Goal: Task Accomplishment & Management: Manage account settings

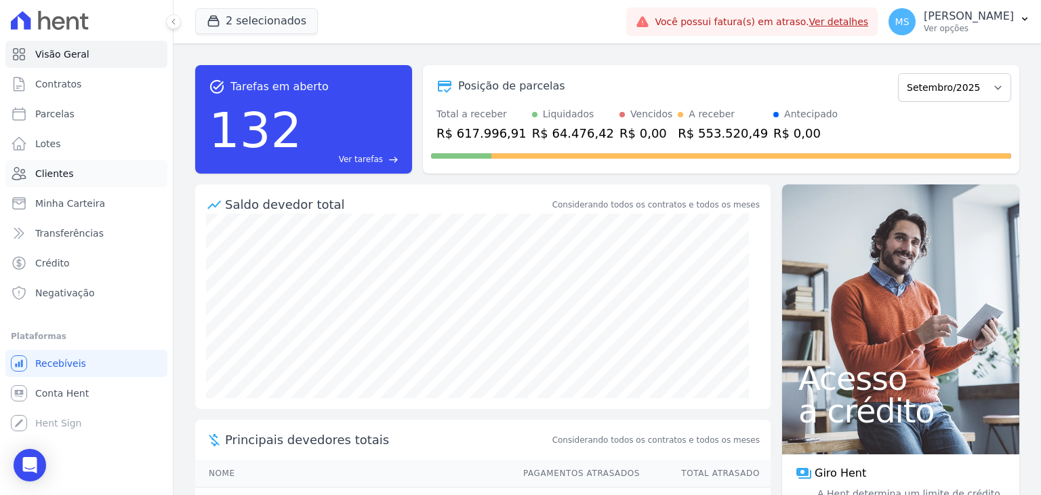
click at [35, 181] on link "Clientes" at bounding box center [86, 173] width 162 height 27
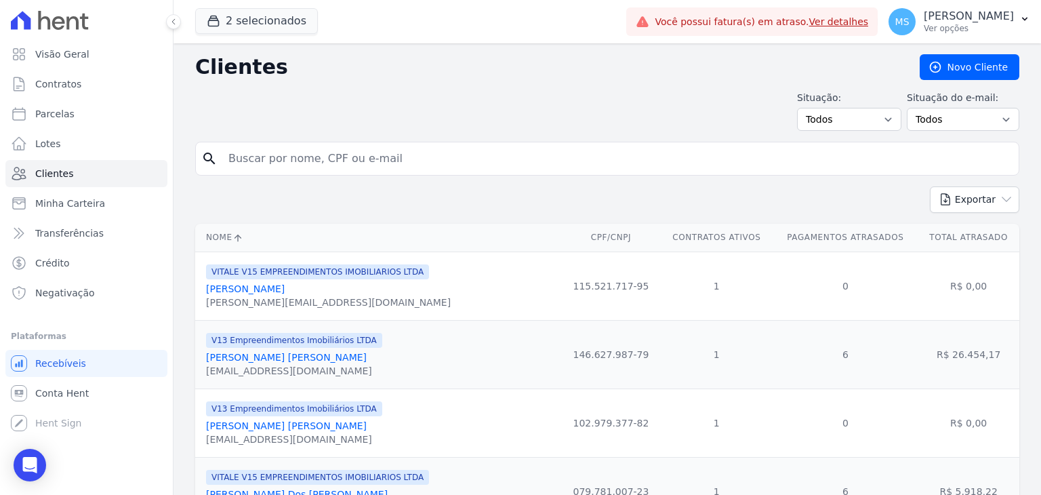
click at [277, 162] on input "search" at bounding box center [616, 158] width 793 height 27
type input "[PERSON_NAME]"
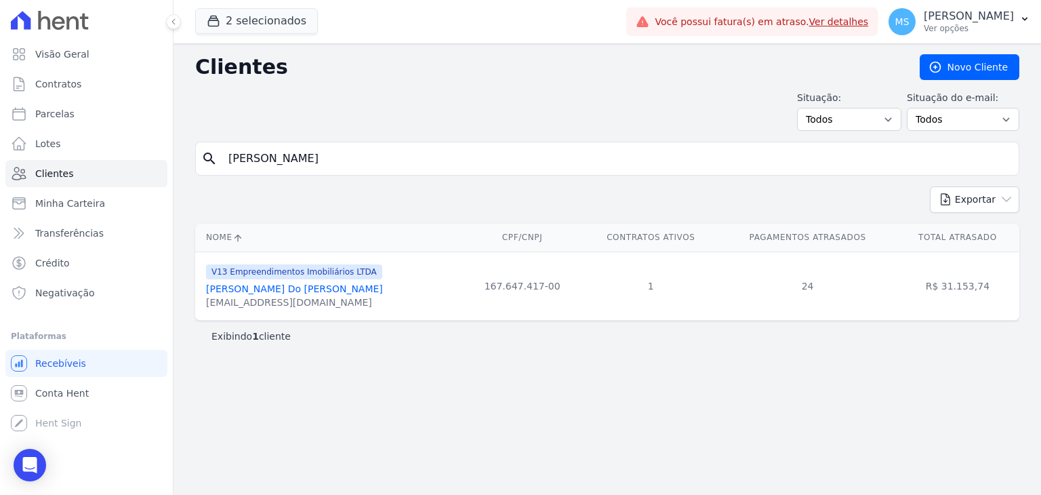
click at [290, 287] on link "[PERSON_NAME] Do [PERSON_NAME]" at bounding box center [294, 288] width 177 height 11
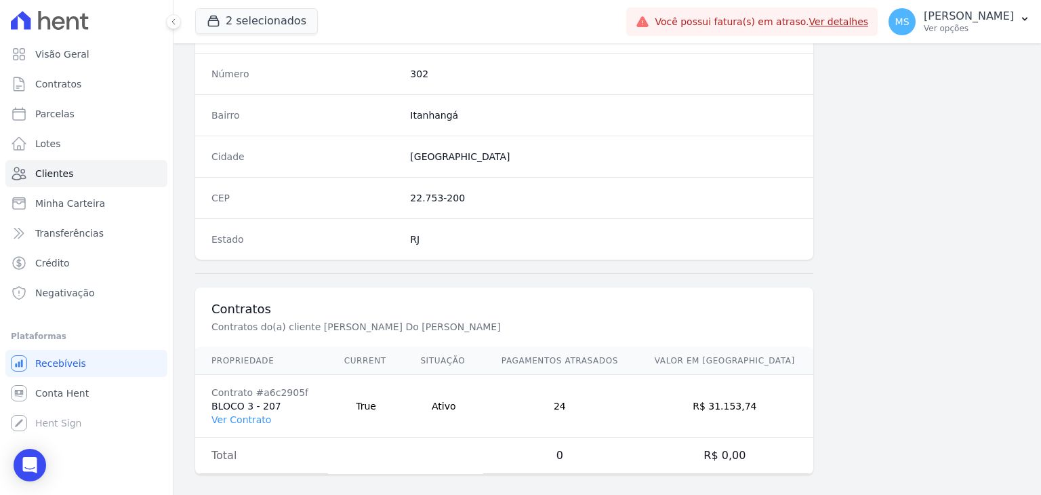
scroll to position [769, 0]
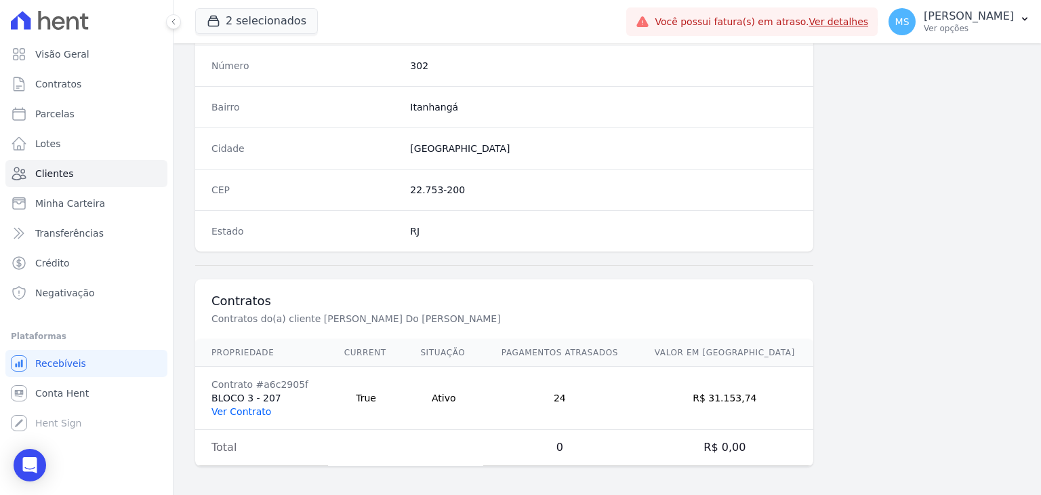
click at [235, 406] on link "Ver Contrato" at bounding box center [241, 411] width 60 height 11
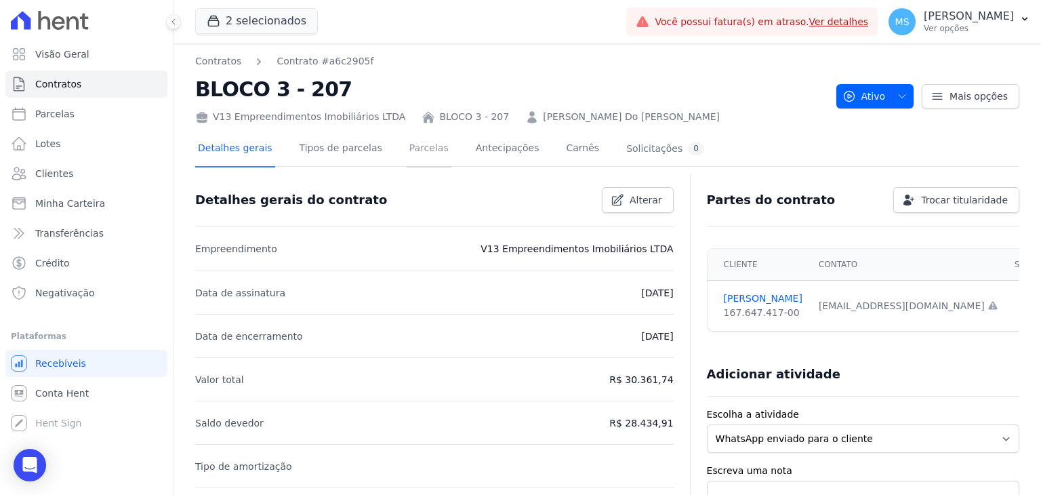
click at [420, 149] on link "Parcelas" at bounding box center [429, 150] width 45 height 36
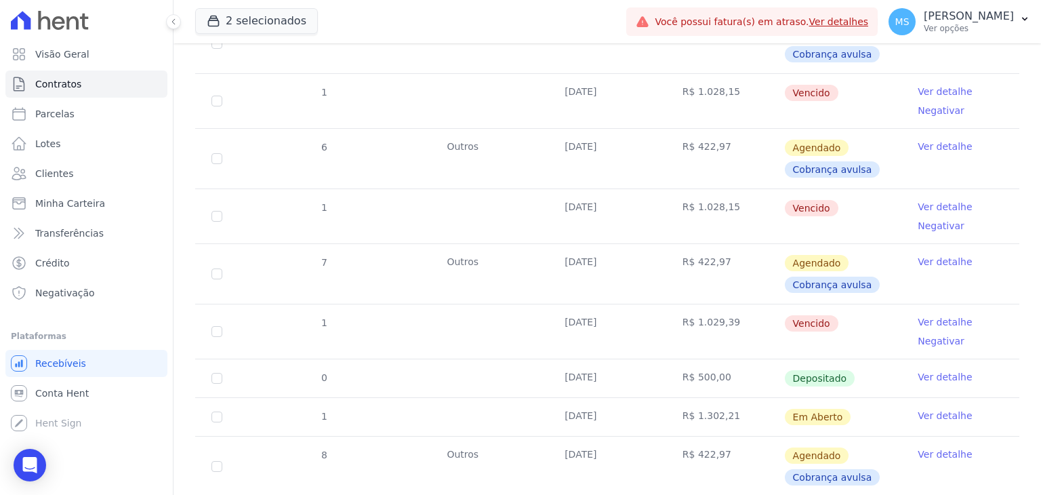
scroll to position [1220, 0]
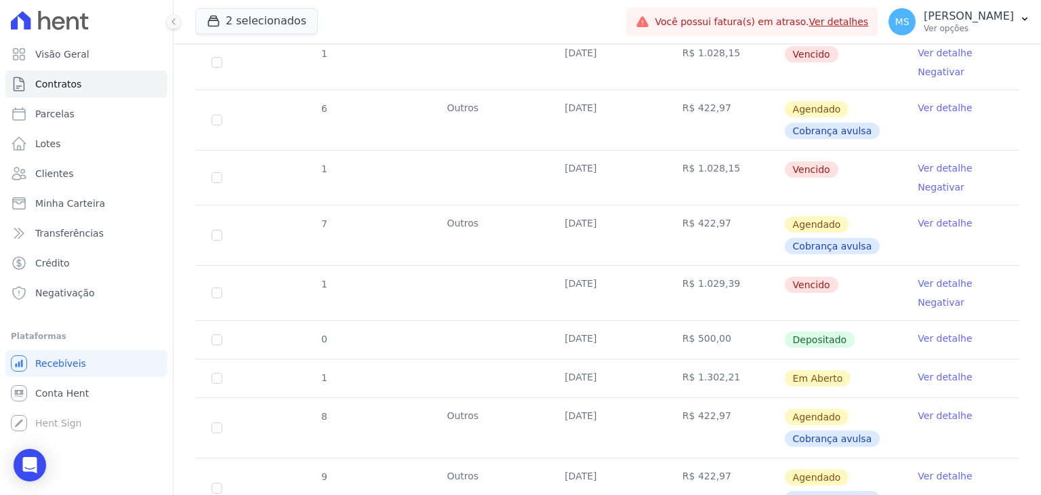
click at [937, 338] on link "Ver detalhe" at bounding box center [945, 338] width 54 height 14
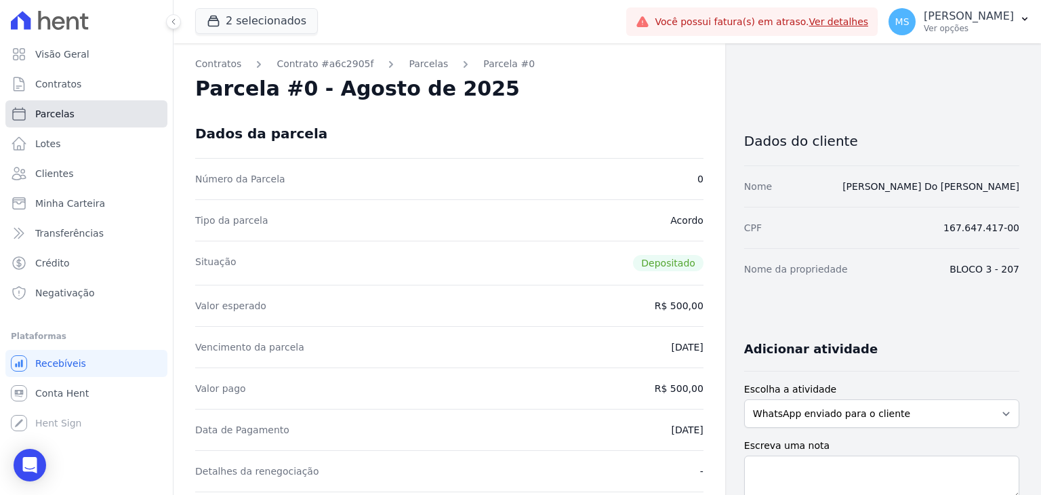
drag, startPoint x: 79, startPoint y: 121, endPoint x: 260, endPoint y: 159, distance: 184.9
click at [79, 121] on link "Parcelas" at bounding box center [86, 113] width 162 height 27
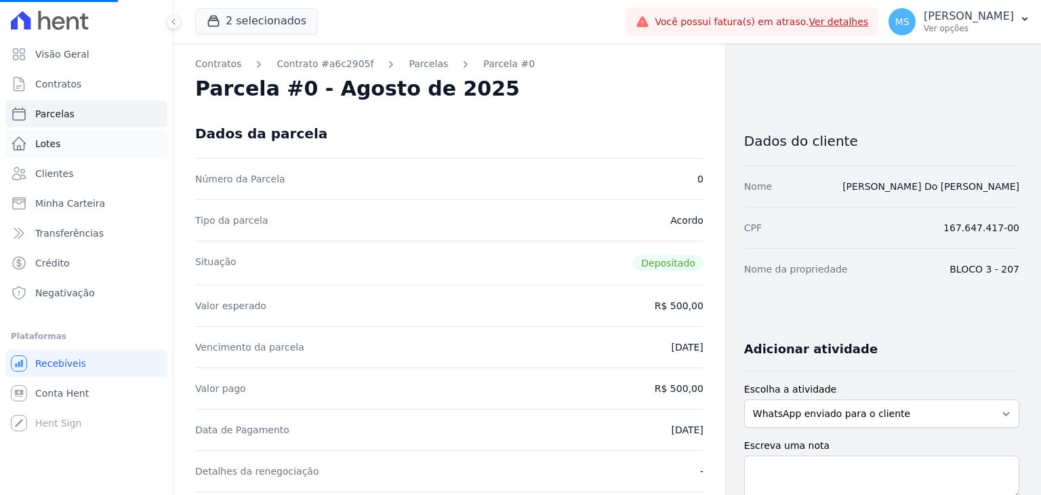
select select
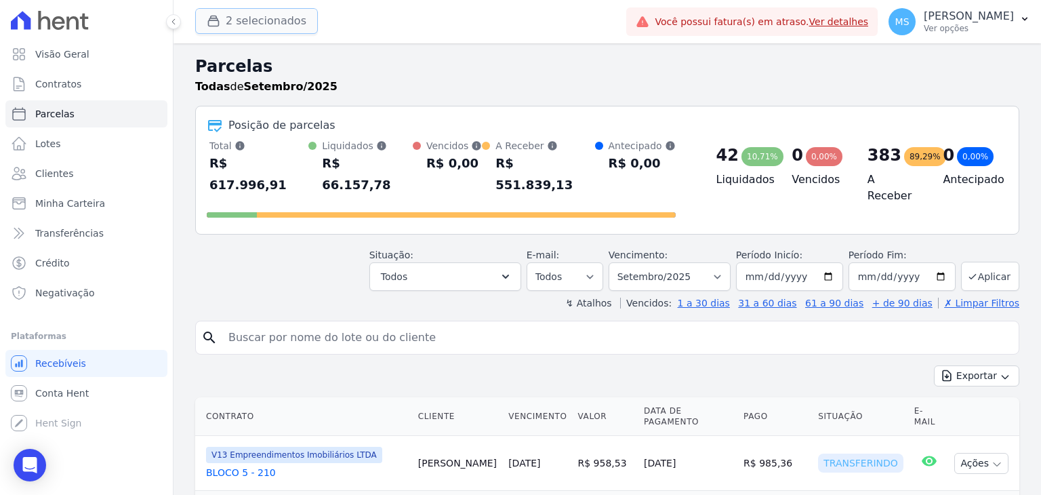
click at [249, 10] on button "2 selecionados" at bounding box center [256, 21] width 123 height 26
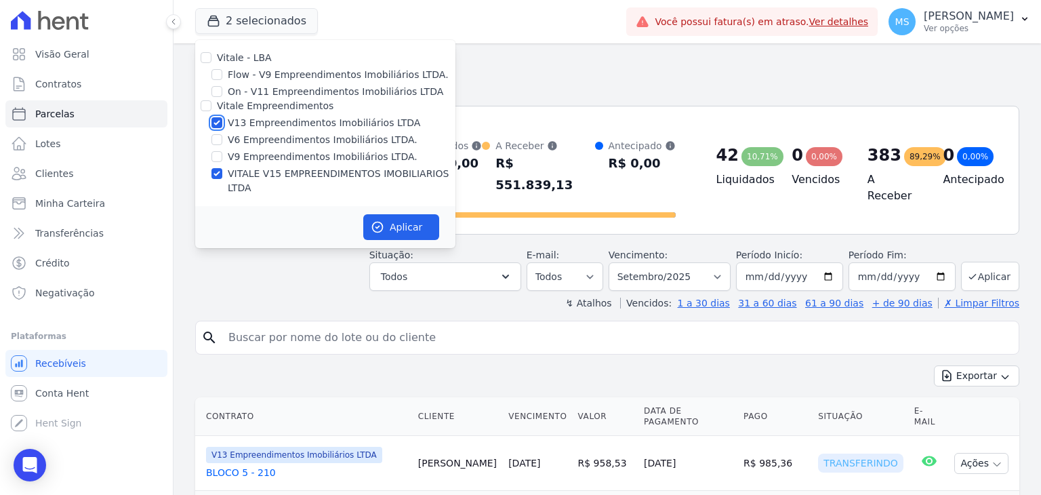
click at [218, 123] on input "V13 Empreendimentos Imobiliários LTDA" at bounding box center [216, 122] width 11 height 11
checkbox input "false"
click at [388, 214] on button "Aplicar" at bounding box center [401, 227] width 76 height 26
select select
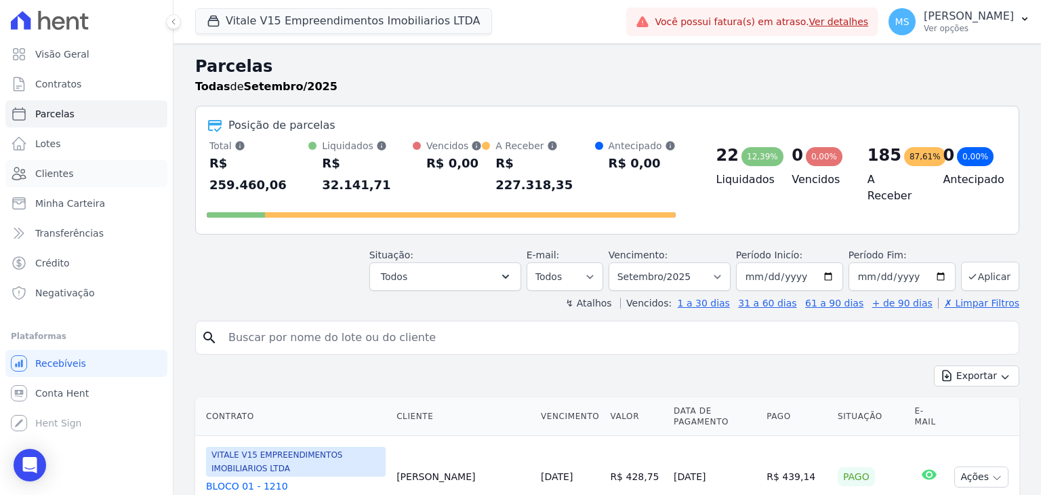
click at [50, 176] on span "Clientes" at bounding box center [54, 174] width 38 height 14
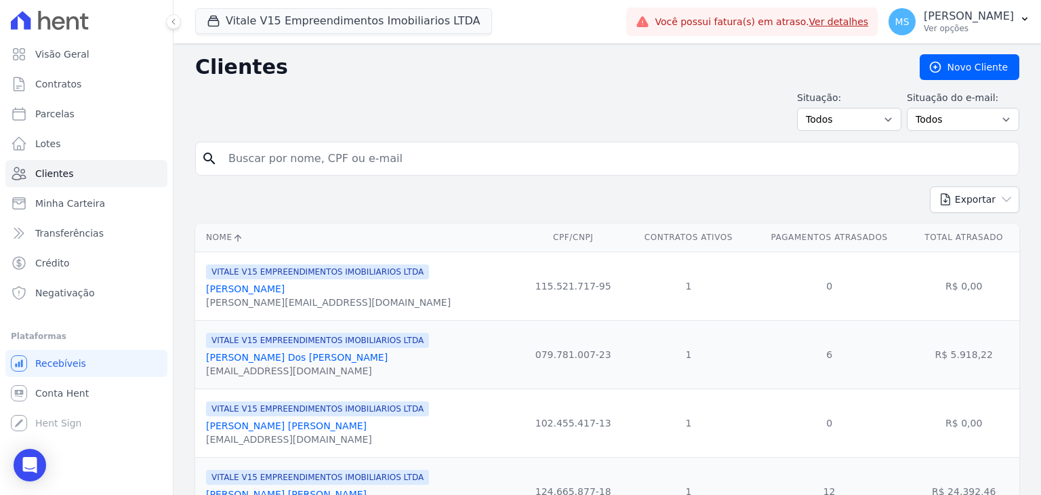
click at [277, 158] on input "search" at bounding box center [616, 158] width 793 height 27
type input "[PERSON_NAME]"
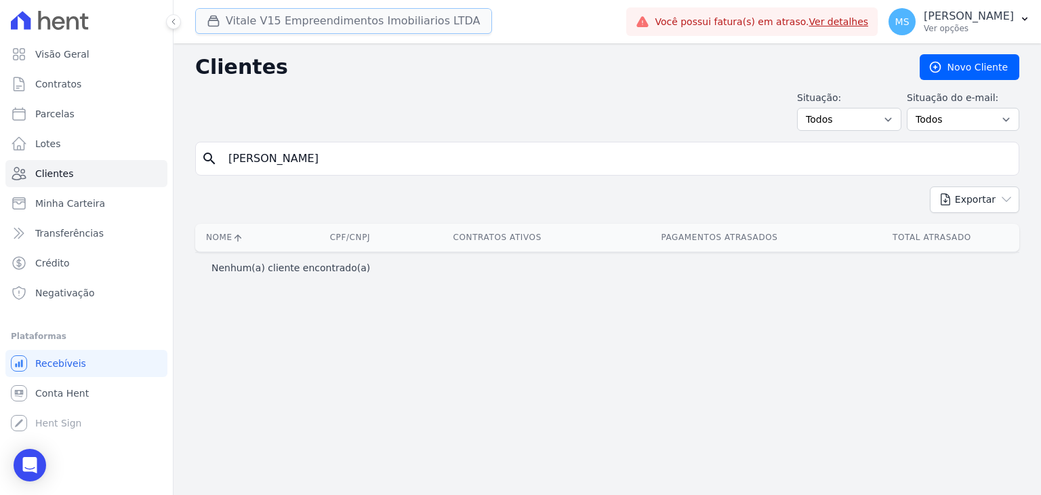
click at [261, 16] on button "Vitale V15 Empreendimentos Imobiliarios LTDA" at bounding box center [343, 21] width 297 height 26
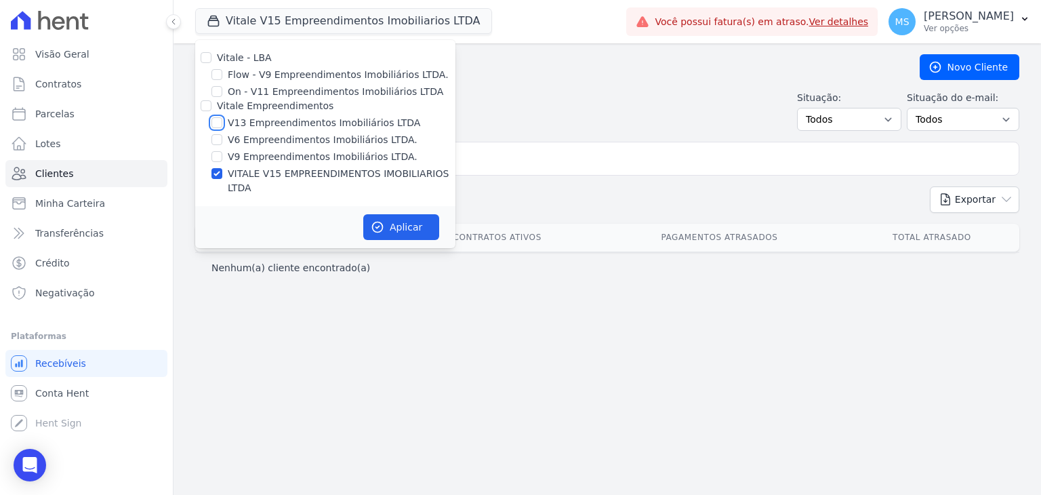
click at [222, 123] on input "V13 Empreendimentos Imobiliários LTDA" at bounding box center [216, 122] width 11 height 11
checkbox input "true"
click at [218, 170] on input "VITALE V15 EMPREENDIMENTOS IMOBILIARIOS LTDA" at bounding box center [216, 173] width 11 height 11
checkbox input "false"
click at [385, 218] on button "Aplicar" at bounding box center [401, 227] width 76 height 26
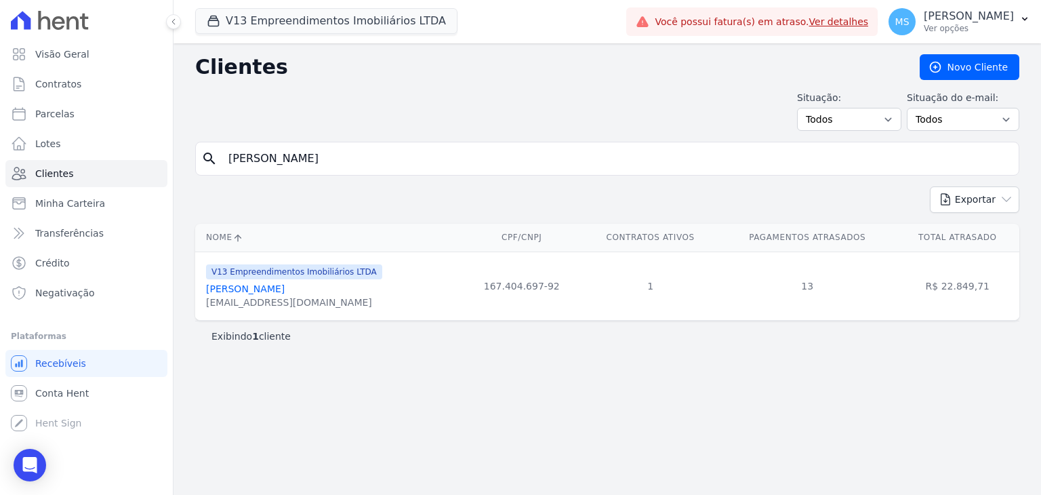
click at [258, 294] on link "[PERSON_NAME]" at bounding box center [245, 288] width 79 height 11
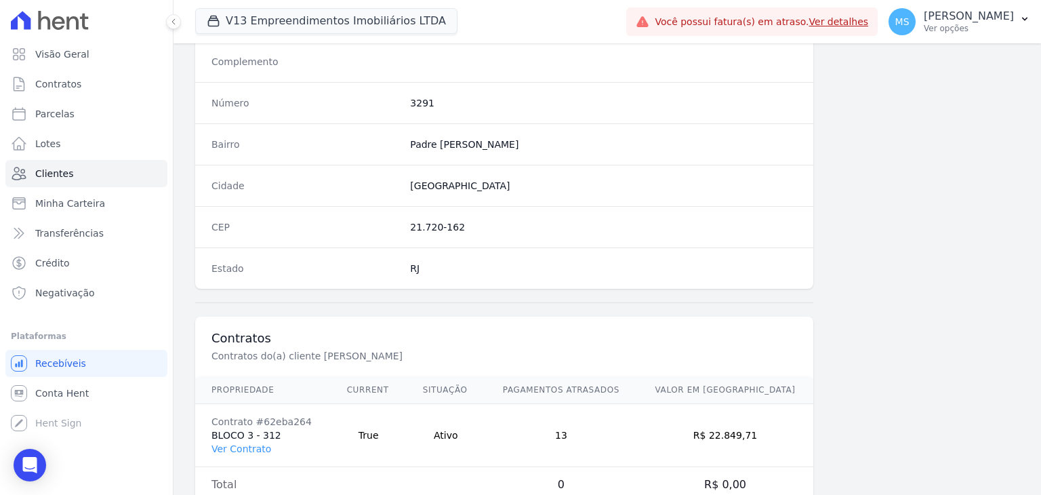
scroll to position [769, 0]
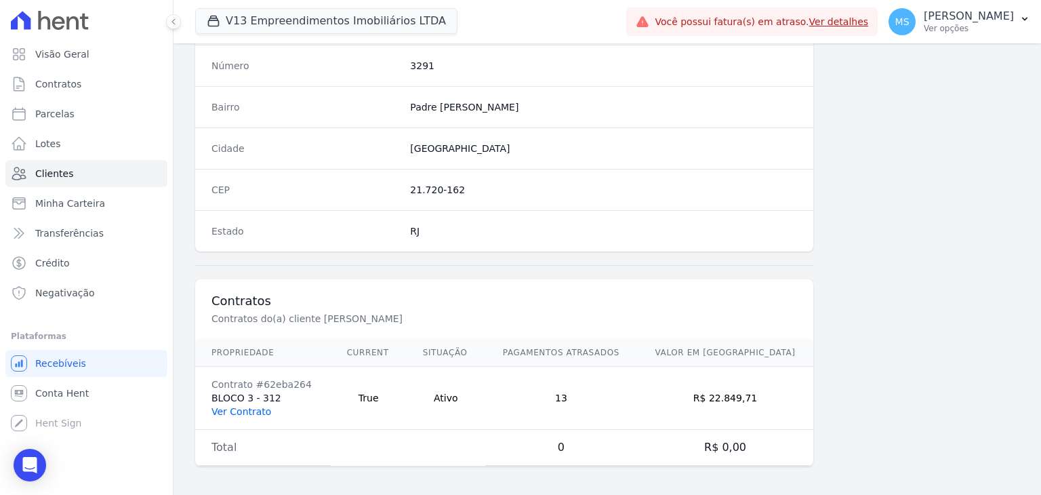
click at [234, 406] on link "Ver Contrato" at bounding box center [241, 411] width 60 height 11
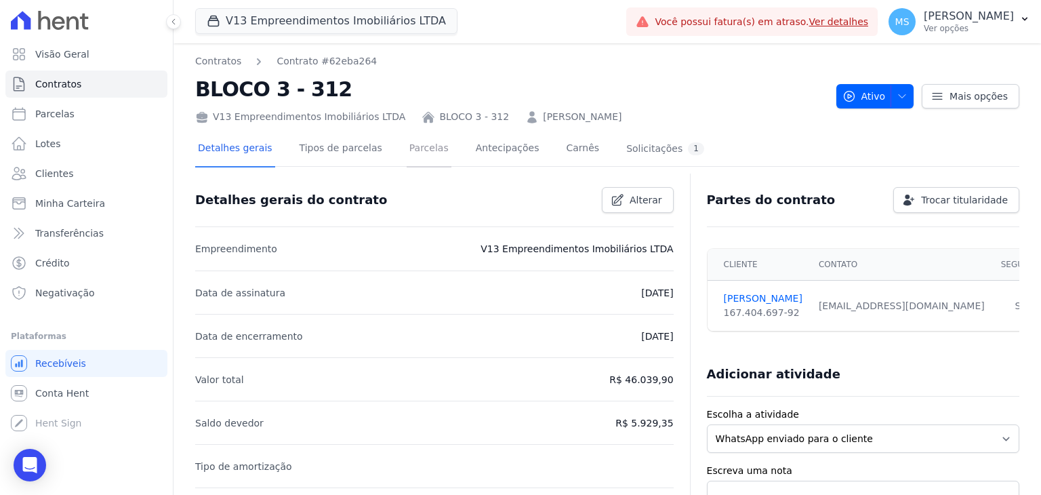
click at [425, 153] on link "Parcelas" at bounding box center [429, 150] width 45 height 36
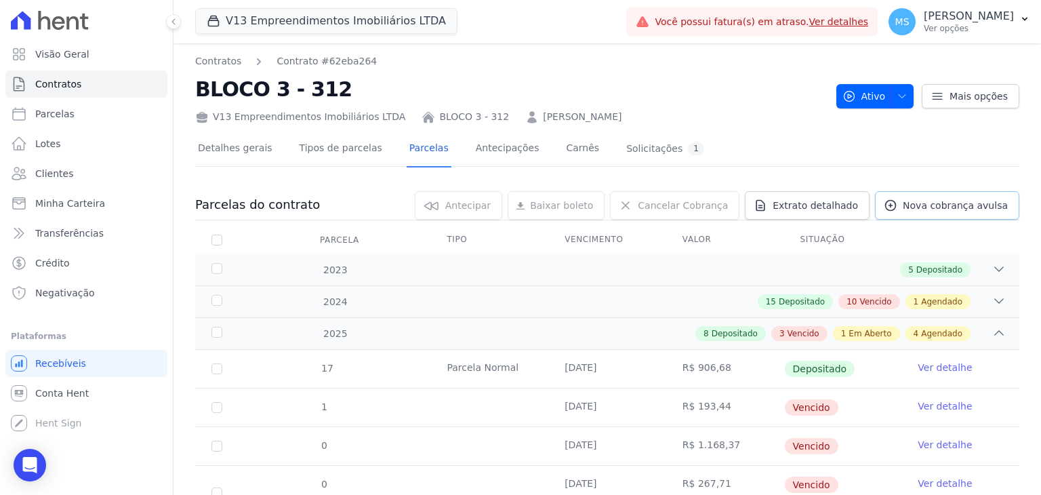
click at [942, 205] on span "Nova cobrança avulsa" at bounding box center [955, 206] width 105 height 14
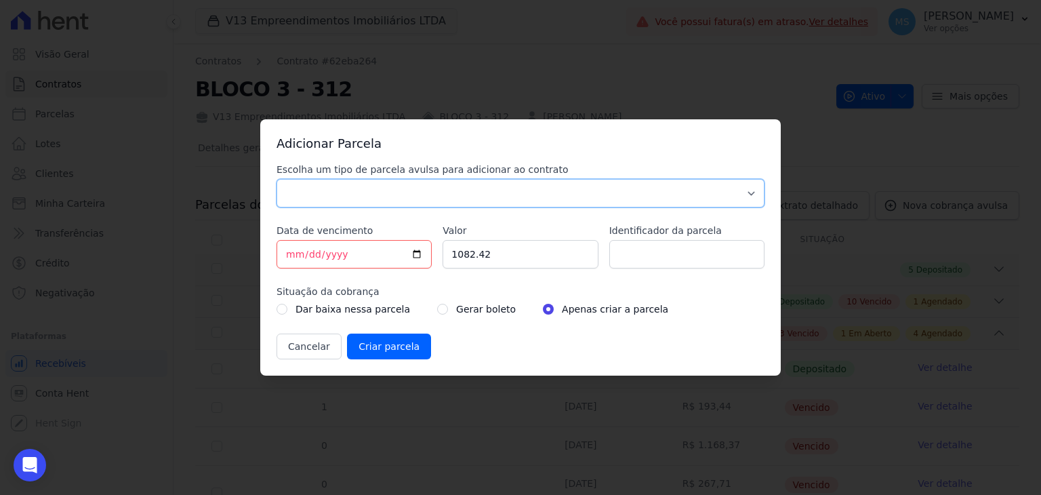
click at [325, 189] on select "Parcela Normal Sinal Caução Intercalada Chaves Pré Chaves Pós Chaves Taxas Quit…" at bounding box center [521, 193] width 488 height 28
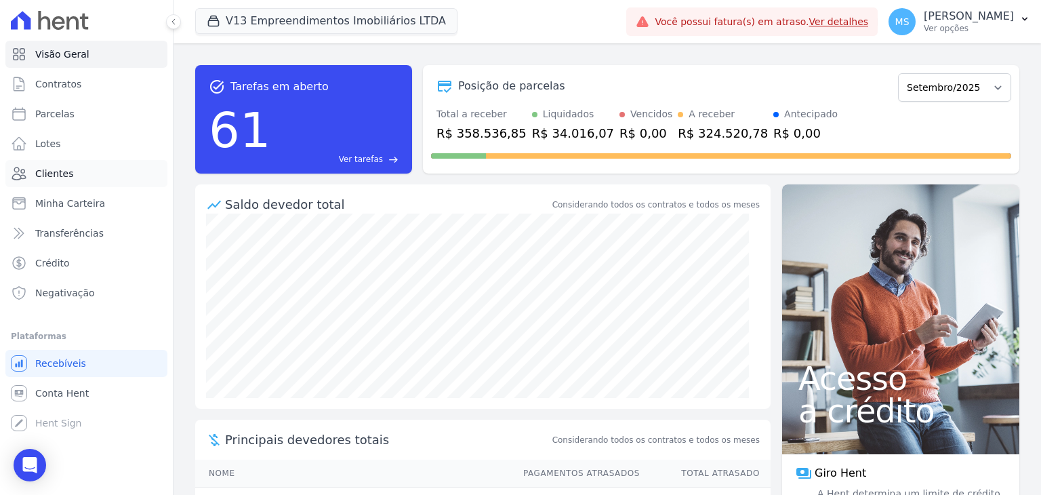
click at [56, 161] on link "Clientes" at bounding box center [86, 173] width 162 height 27
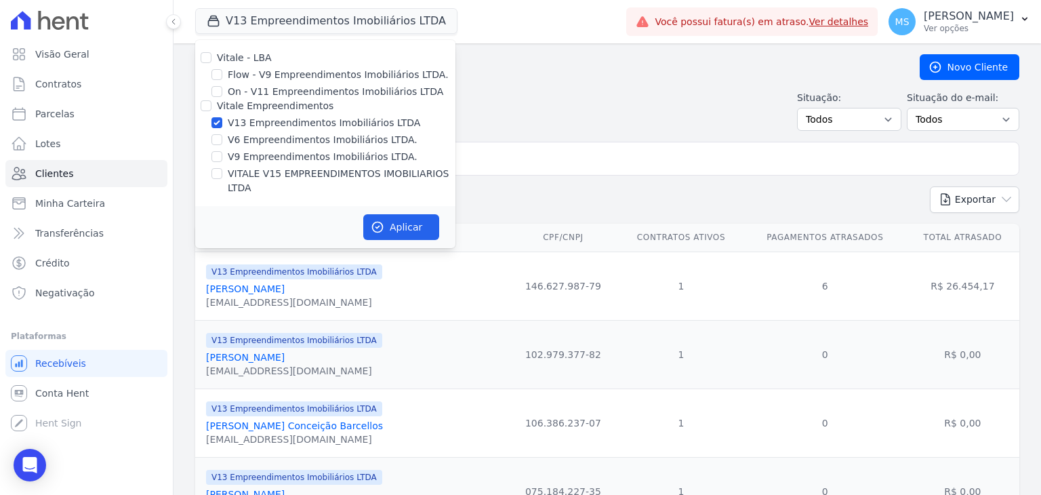
click at [228, 117] on div "V13 Empreendimentos Imobiliários LTDA" at bounding box center [325, 123] width 260 height 14
click at [219, 175] on input "VITALE V15 EMPREENDIMENTOS IMOBILIARIOS LTDA" at bounding box center [216, 173] width 11 height 11
checkbox input "true"
click at [386, 214] on button "Aplicar" at bounding box center [401, 227] width 76 height 26
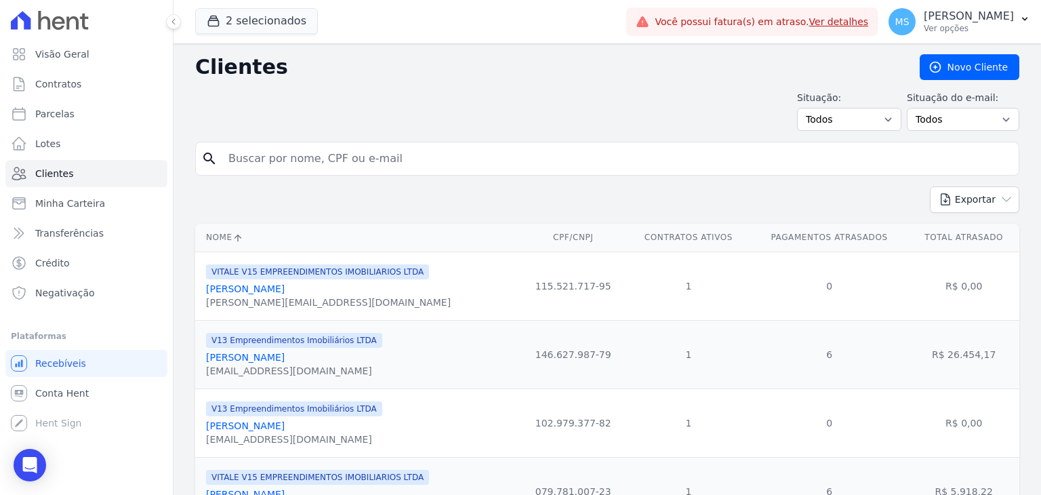
click at [313, 150] on input "search" at bounding box center [616, 158] width 793 height 27
type input "monalisa"
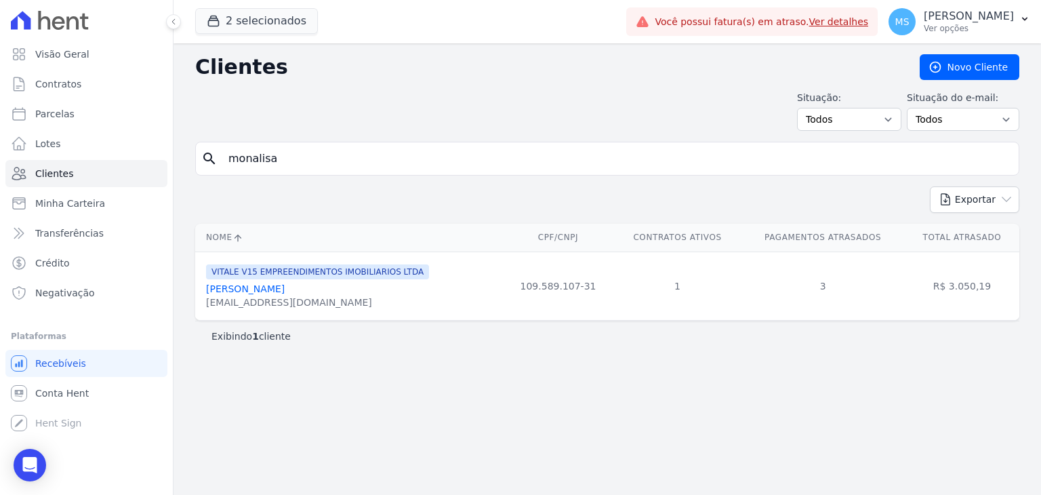
click at [285, 291] on link "Monalisa Pimentel Souza De Farias" at bounding box center [245, 288] width 79 height 11
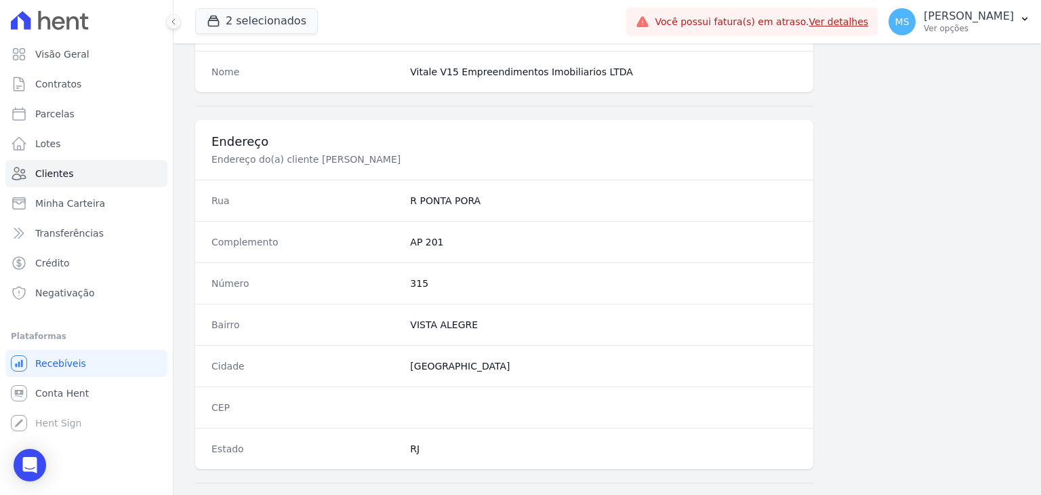
scroll to position [769, 0]
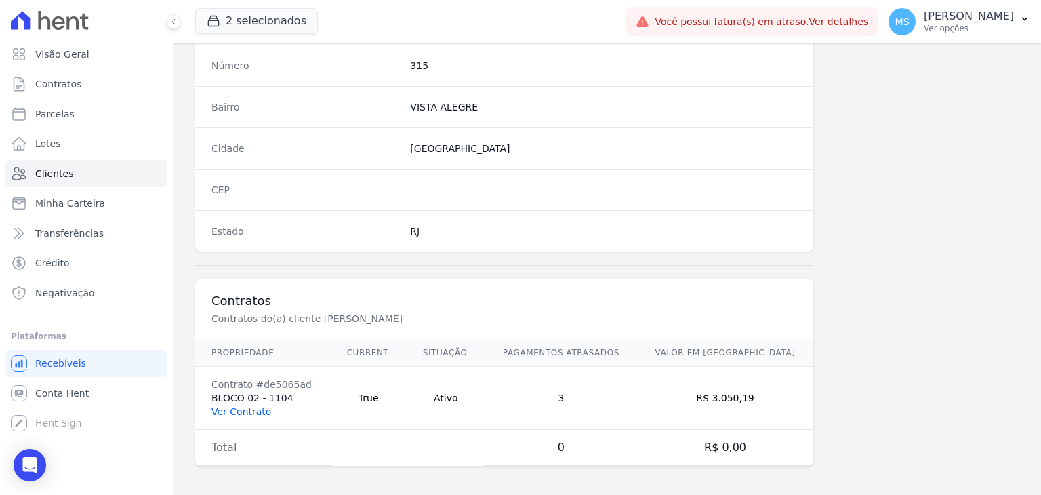
click at [260, 413] on td "Contrato #de5065ad BLOCO 02 - 1104 Ver Contrato" at bounding box center [263, 398] width 136 height 63
click at [244, 406] on link "Ver Contrato" at bounding box center [241, 411] width 60 height 11
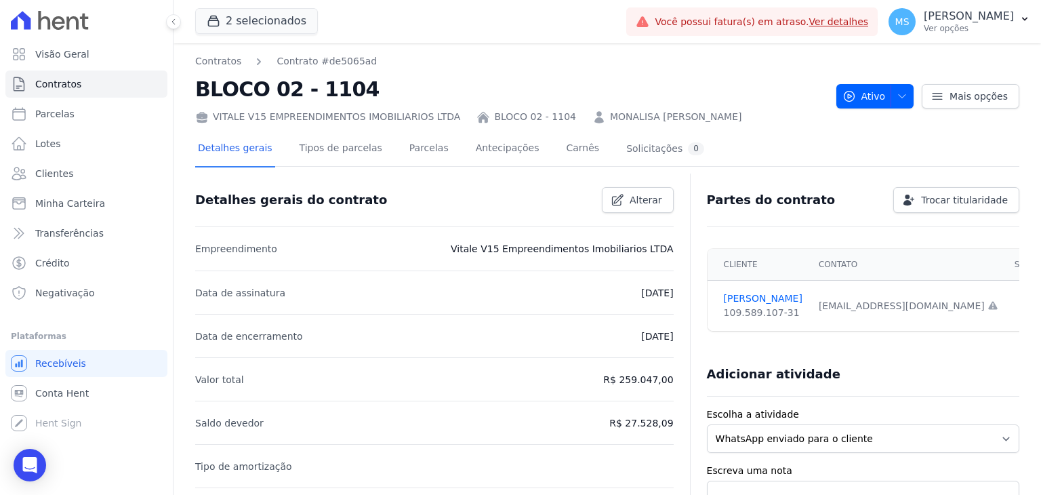
click at [431, 156] on div "Detalhes gerais Tipos de parcelas Parcelas Antecipações Carnês Solicitações 0" at bounding box center [451, 150] width 512 height 36
click at [418, 155] on link "Parcelas" at bounding box center [429, 150] width 45 height 36
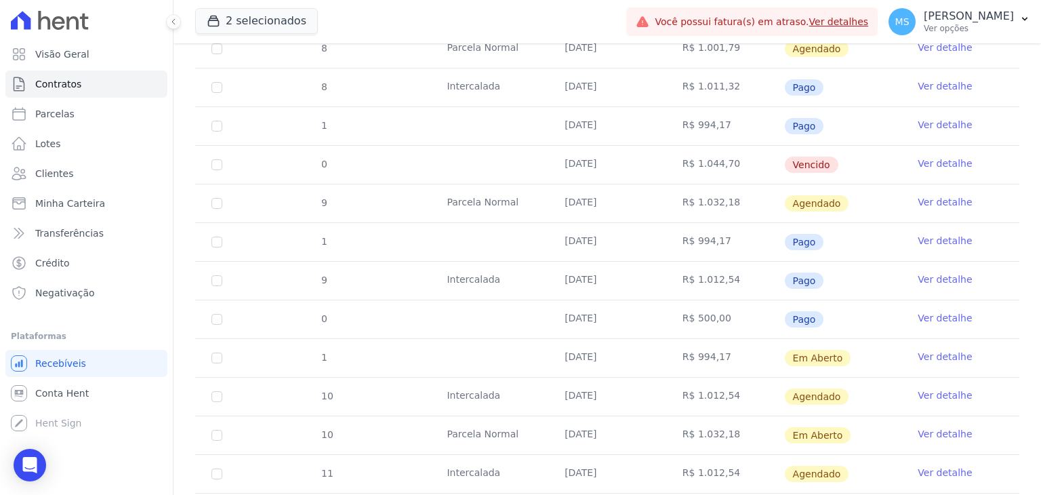
scroll to position [1017, 0]
click at [950, 358] on td "Ver detalhe" at bounding box center [961, 357] width 118 height 38
click at [950, 357] on link "Ver detalhe" at bounding box center [945, 356] width 54 height 14
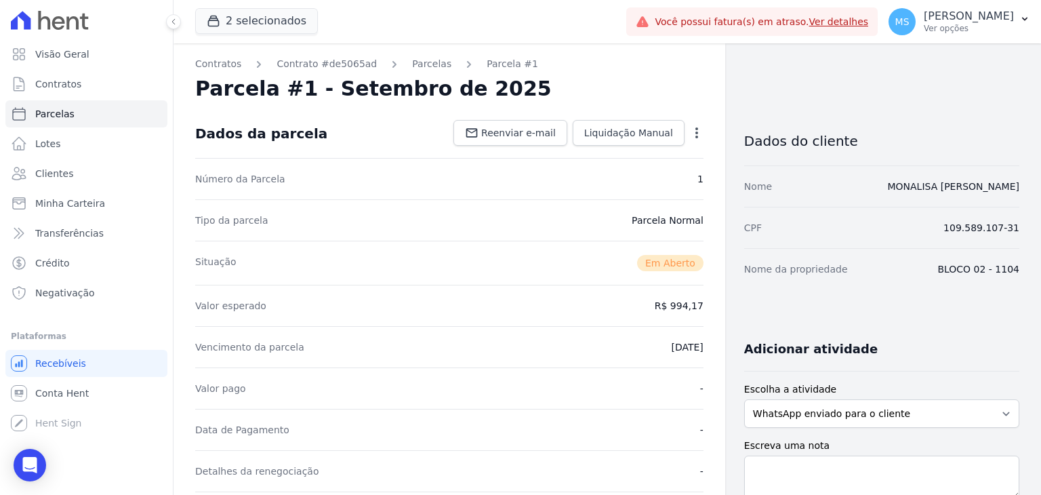
click at [697, 136] on div "Contratos Contrato #de5065ad Parcelas Parcela #1 Parcela #1 - Setembro de 2025 …" at bounding box center [450, 480] width 552 height 874
click at [690, 134] on icon "button" at bounding box center [697, 133] width 14 height 14
click at [659, 179] on link "Cancelar Cobrança" at bounding box center [638, 175] width 119 height 24
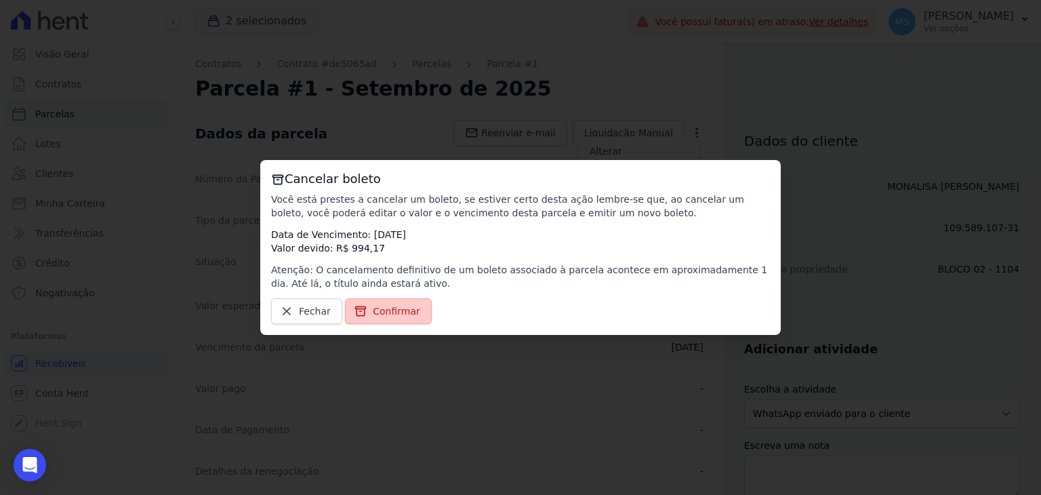
click at [355, 310] on icon at bounding box center [361, 311] width 14 height 14
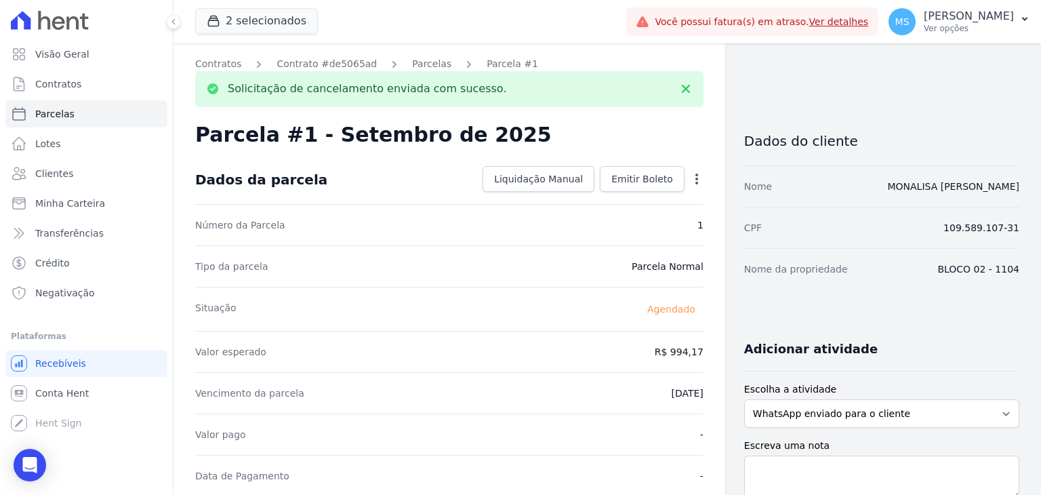
click at [412, 66] on link "Parcelas" at bounding box center [431, 64] width 39 height 14
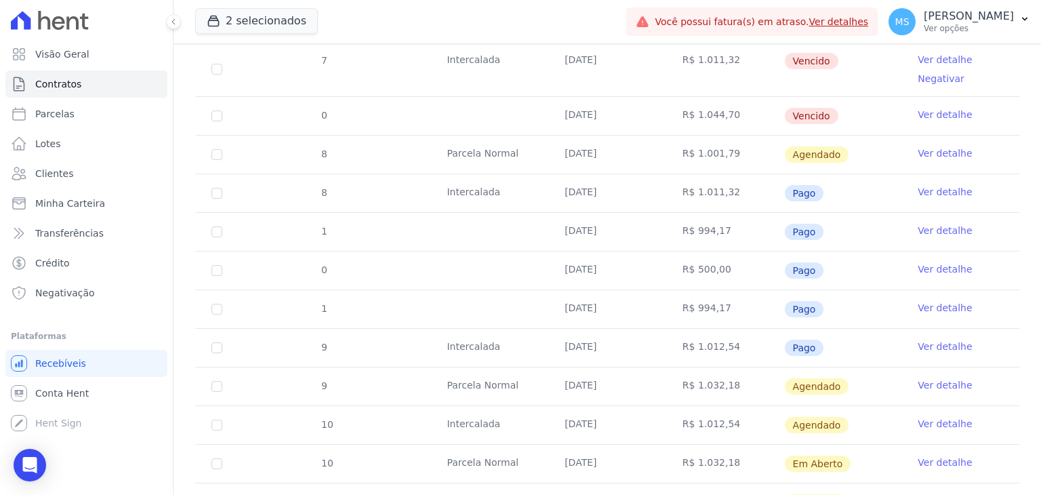
scroll to position [1085, 0]
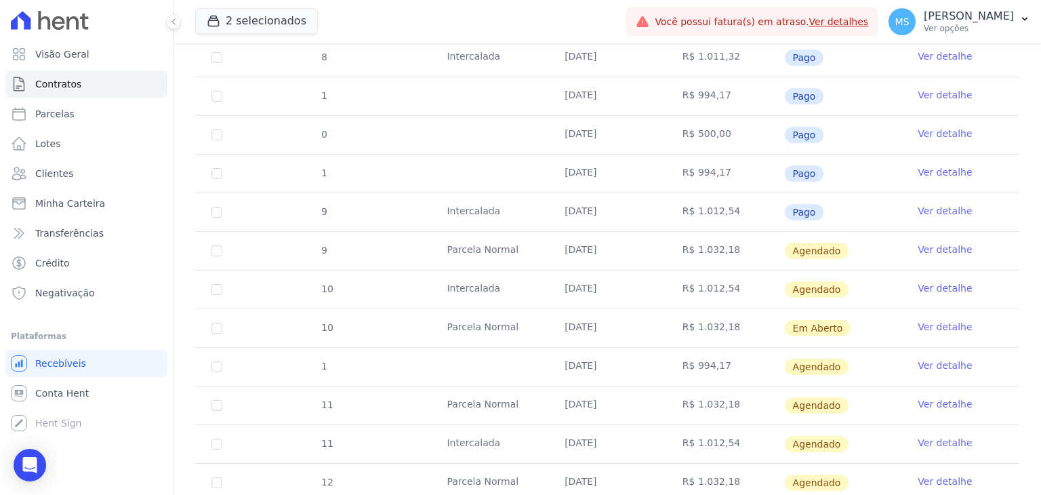
click at [933, 361] on link "Ver detalhe" at bounding box center [945, 366] width 54 height 14
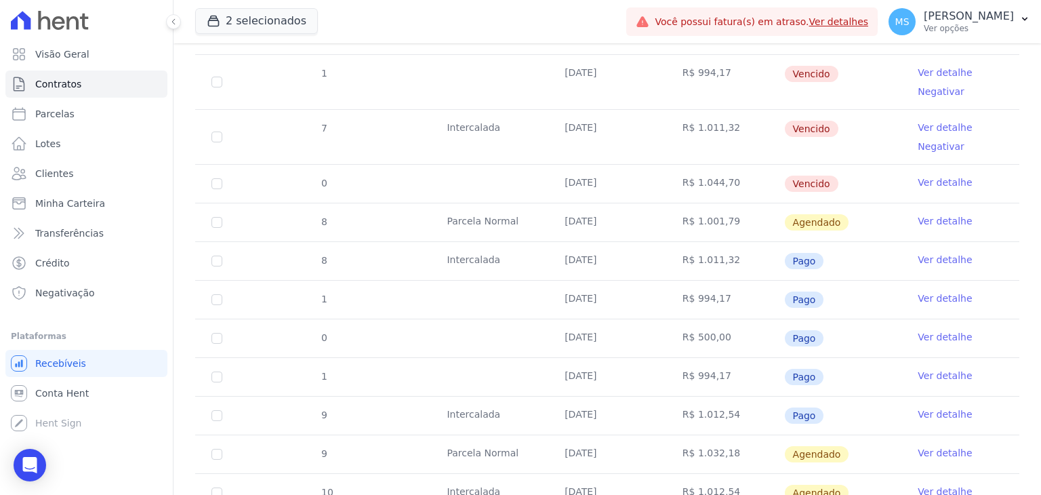
scroll to position [1017, 0]
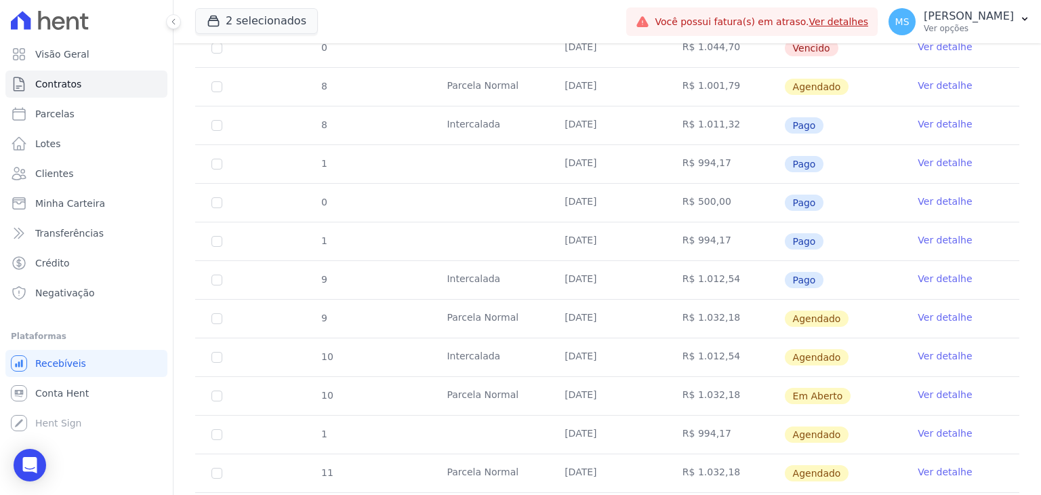
click at [938, 357] on link "Ver detalhe" at bounding box center [945, 356] width 54 height 14
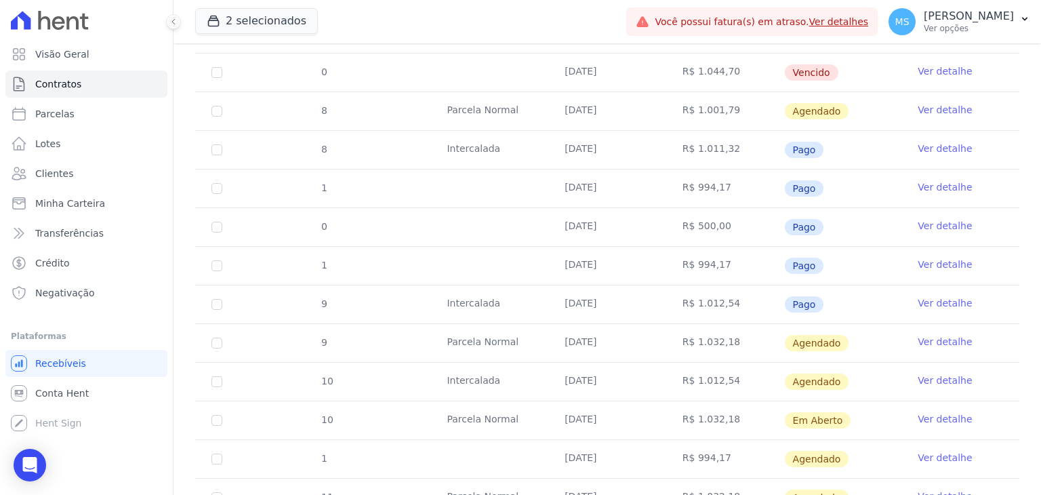
scroll to position [1017, 0]
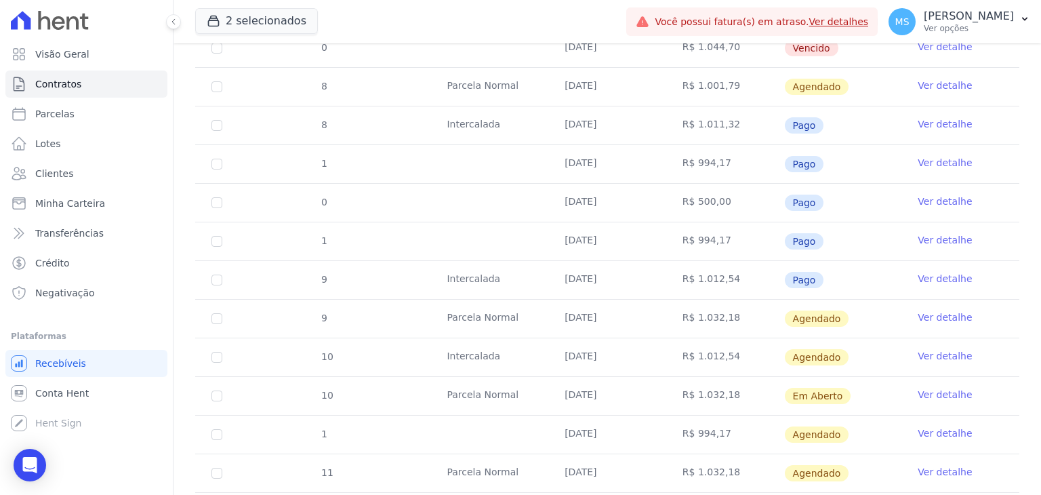
click at [944, 427] on link "Ver detalhe" at bounding box center [945, 433] width 54 height 14
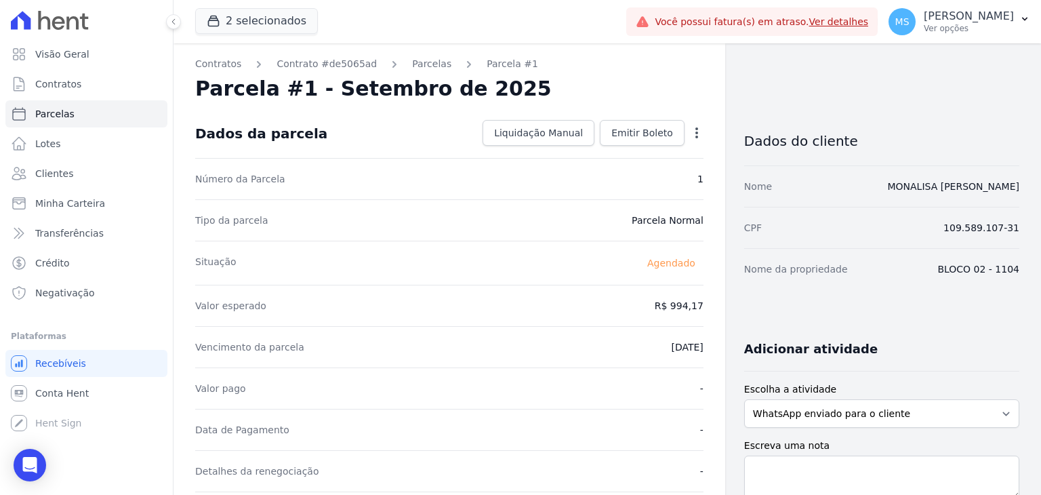
click at [694, 130] on icon "button" at bounding box center [697, 133] width 14 height 14
click at [586, 294] on div "Valor esperado R$ 994,17" at bounding box center [449, 305] width 508 height 41
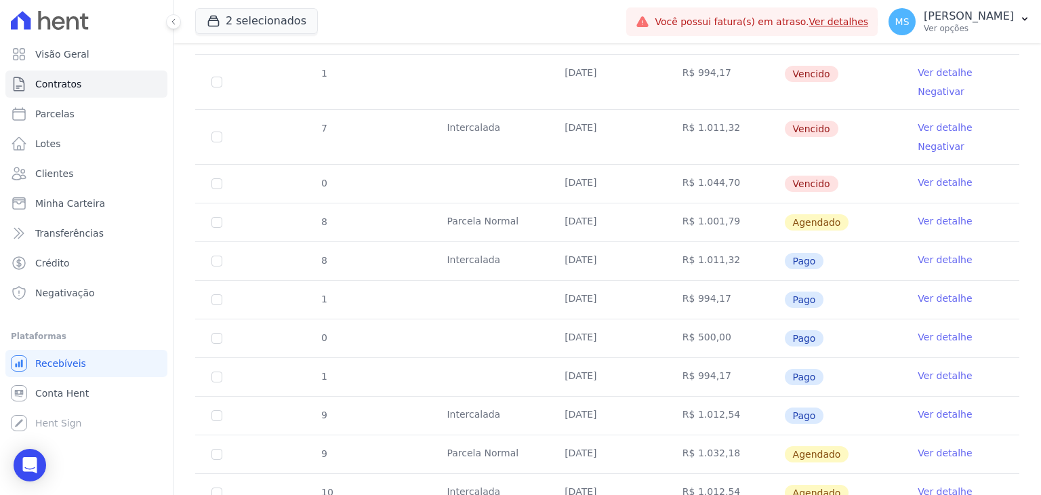
scroll to position [949, 0]
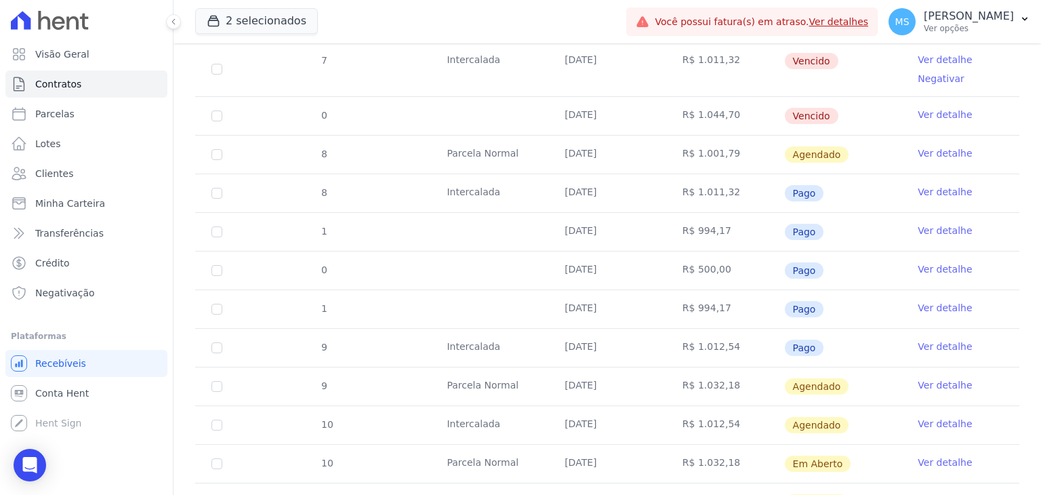
drag, startPoint x: 558, startPoint y: 267, endPoint x: 695, endPoint y: 267, distance: 136.9
click at [696, 267] on tr "0 29/08/2025 R$ 500,00 Pago Ver detalhe" at bounding box center [607, 270] width 824 height 39
